Goal: Task Accomplishment & Management: Manage account settings

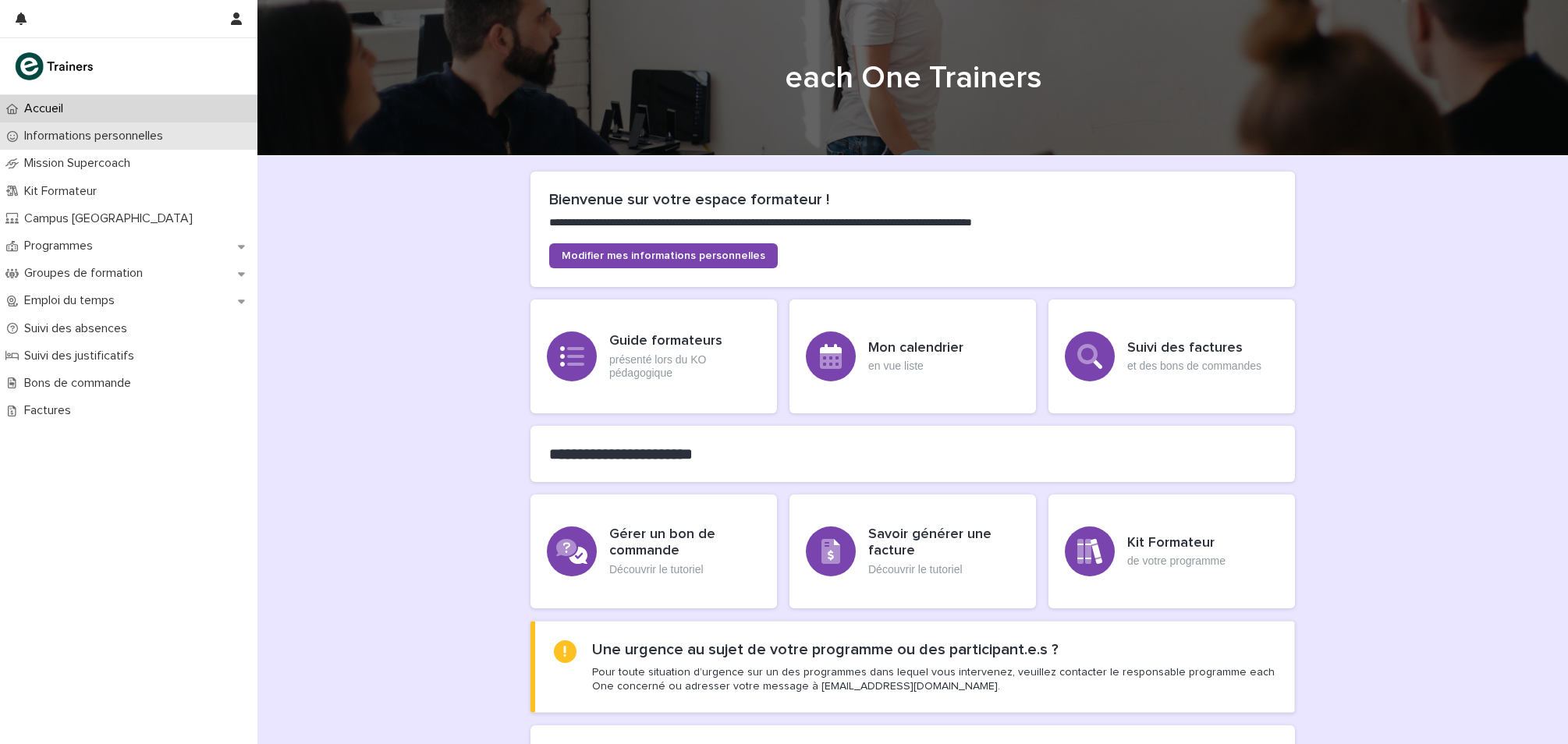
click at [121, 126] on div "Informations personnelles" at bounding box center [129, 135] width 257 height 27
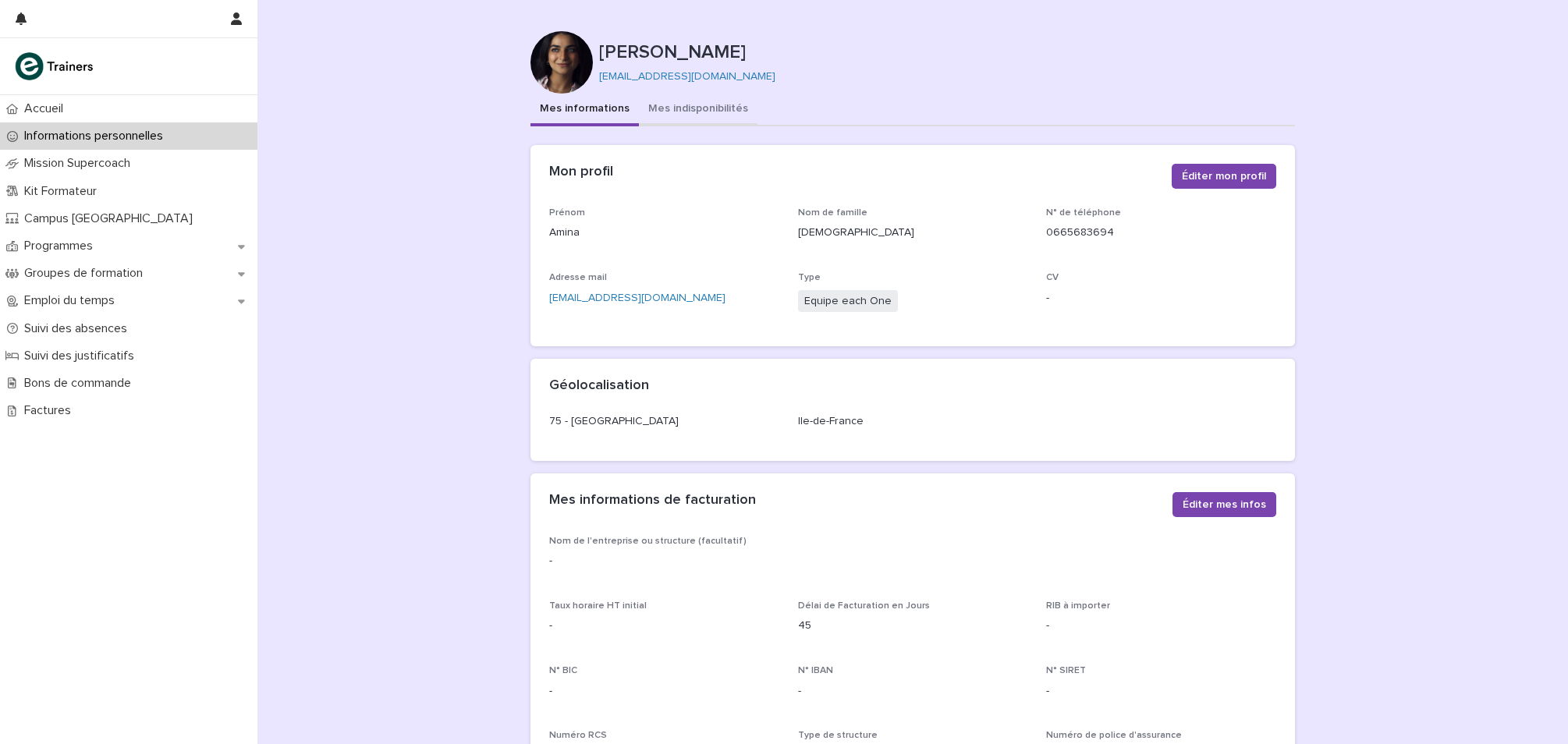
click at [685, 99] on button "Mes indisponibilités" at bounding box center [697, 110] width 119 height 33
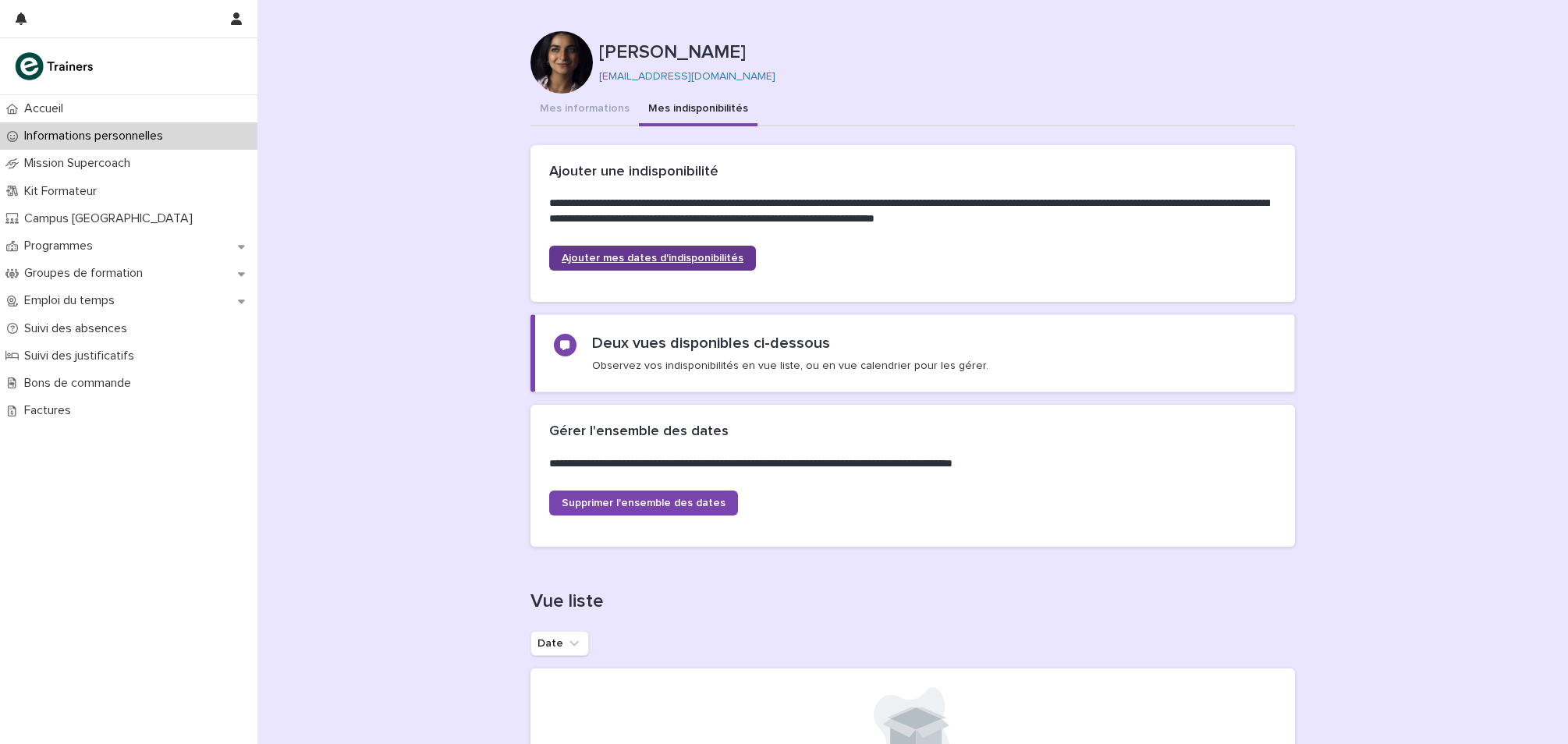
click at [666, 253] on span "Ajouter mes dates d'indisponibilités" at bounding box center [653, 258] width 181 height 11
